Goal: Information Seeking & Learning: Learn about a topic

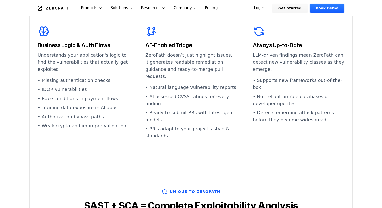
scroll to position [294, 0]
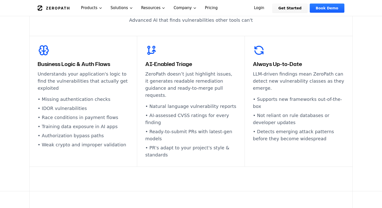
click at [190, 65] on h3 "AI-Enabled Triage" at bounding box center [190, 63] width 91 height 7
drag, startPoint x: 186, startPoint y: 109, endPoint x: 175, endPoint y: 109, distance: 11.4
click at [175, 112] on li "• AI-assessed CVSS ratings for every finding" at bounding box center [190, 119] width 91 height 14
click at [212, 144] on li "• PR's adapt to your project's style & standards" at bounding box center [190, 151] width 91 height 14
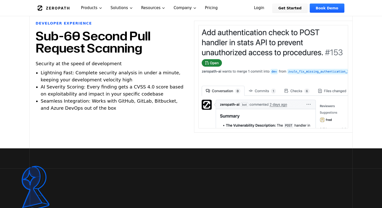
scroll to position [1105, 0]
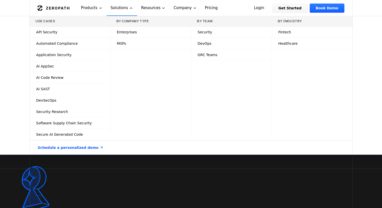
click at [135, 30] on span "Enterprises" at bounding box center [127, 32] width 20 height 5
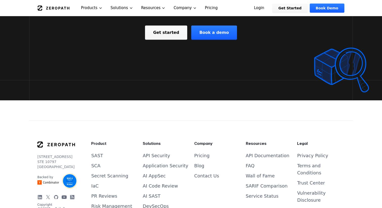
scroll to position [842, 0]
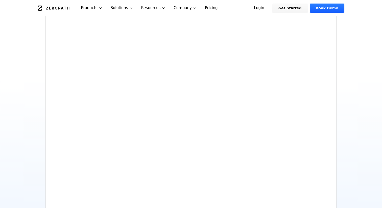
scroll to position [129, 0]
